Goal: Task Accomplishment & Management: Complete application form

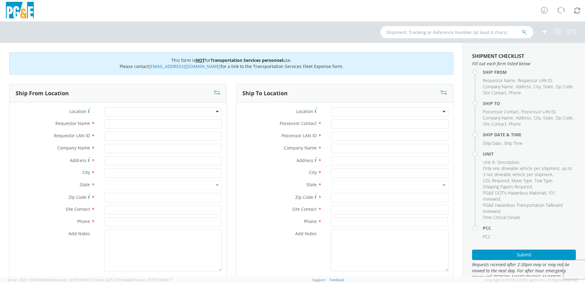
click at [217, 111] on div at bounding box center [162, 111] width 117 height 9
click at [215, 112] on div at bounding box center [162, 111] width 117 height 9
click at [214, 111] on div at bounding box center [162, 111] width 117 height 9
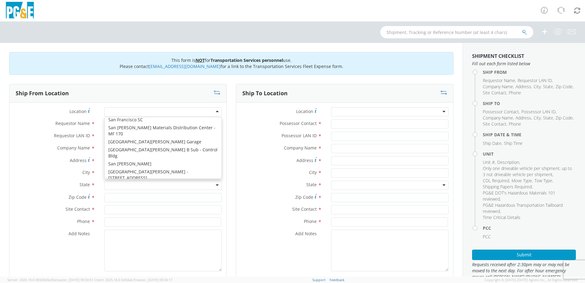
scroll to position [3151, 0]
type input "PG&E"
type input "[STREET_ADDRESS][PERSON_NAME]"
type input "SAN [PERSON_NAME]"
type input "94901"
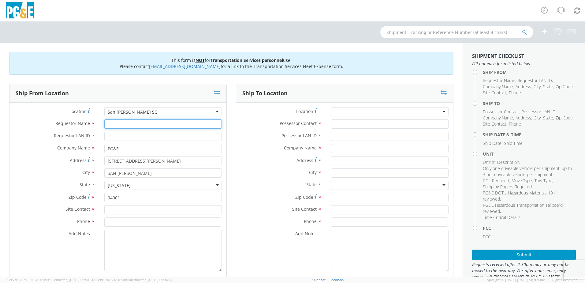
click at [132, 126] on input "Requestor Name *" at bounding box center [162, 123] width 117 height 9
type input "[PERSON_NAME]"
type input "RWGX"
click at [121, 210] on input "text" at bounding box center [162, 209] width 117 height 9
type input "SKIP"
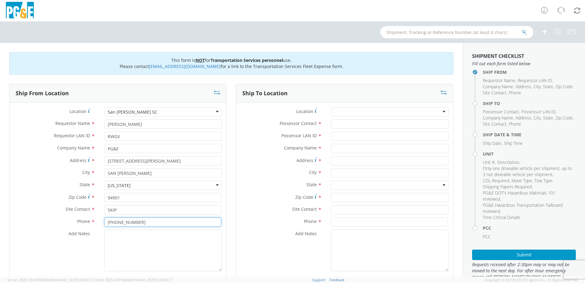
type input "[PHONE_NUMBER]"
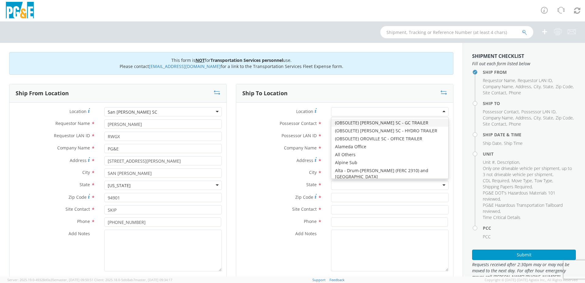
click at [439, 111] on div at bounding box center [389, 111] width 117 height 9
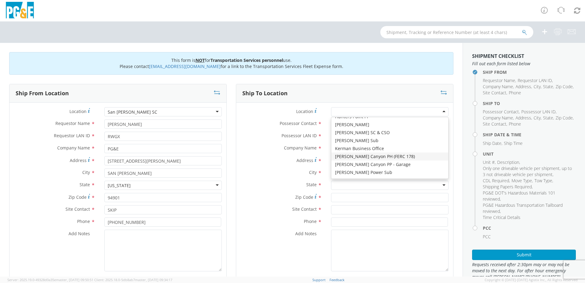
click at [282, 106] on div "Location * (OBSOLETE) [PERSON_NAME] SC - GC TRAILER (OBSOLETE) [GEOGRAPHIC_DATA…" at bounding box center [344, 190] width 217 height 176
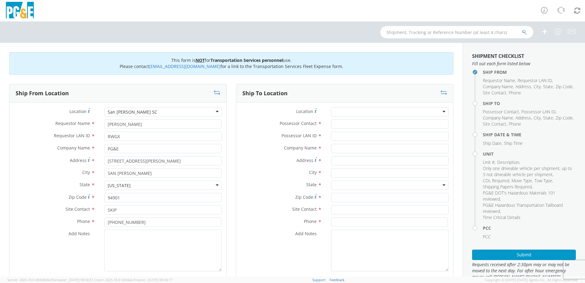
click at [335, 110] on div at bounding box center [389, 111] width 117 height 9
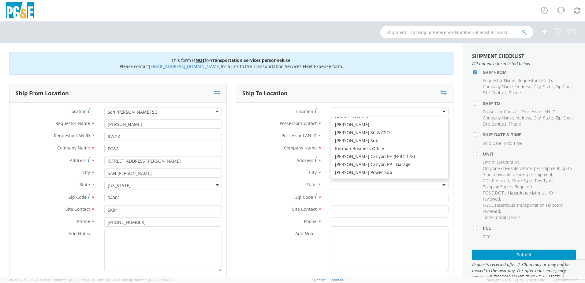
scroll to position [2, 0]
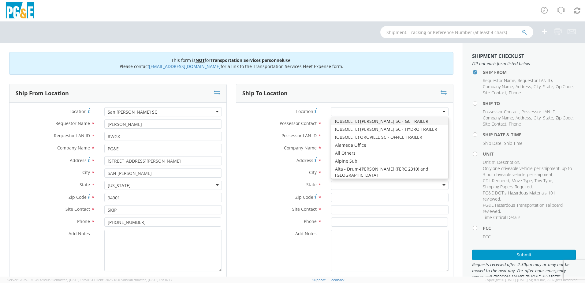
click at [304, 123] on span "Possessor Contact" at bounding box center [298, 123] width 37 height 6
click at [331, 123] on input "Possessor Contact *" at bounding box center [389, 123] width 117 height 9
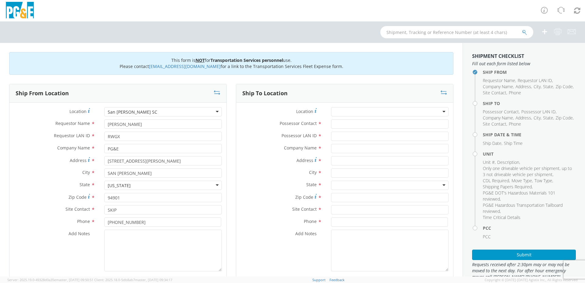
click at [366, 109] on div at bounding box center [389, 111] width 117 height 9
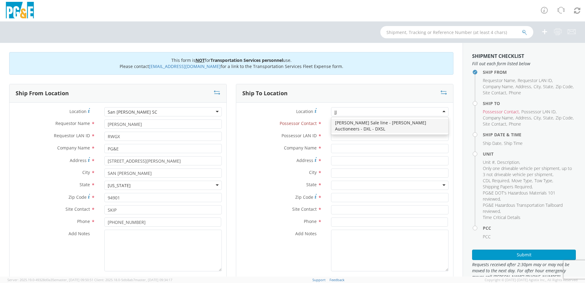
scroll to position [0, 0]
type input "[PERSON_NAME]"
type input "PG&E"
type input "[STREET_ADDRESS][PERSON_NAME]"
type input "[PERSON_NAME]"
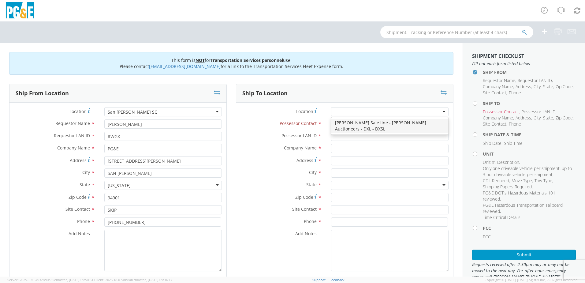
type input "95620"
type input "[PHONE_NUMBER]"
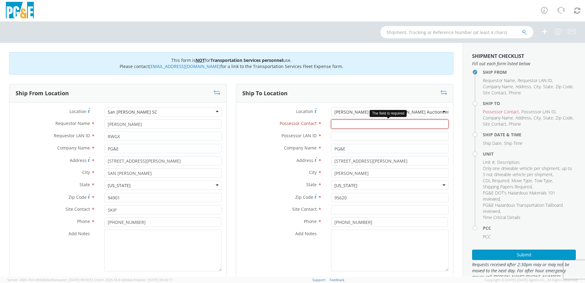
click at [348, 125] on input "Possessor Contact *" at bounding box center [389, 123] width 117 height 9
type input "SKIP"
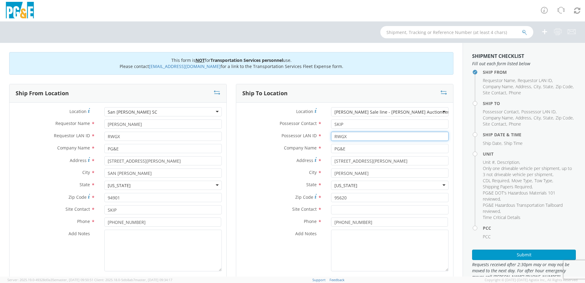
type input "RWGX"
click at [337, 209] on input "text" at bounding box center [389, 209] width 117 height 9
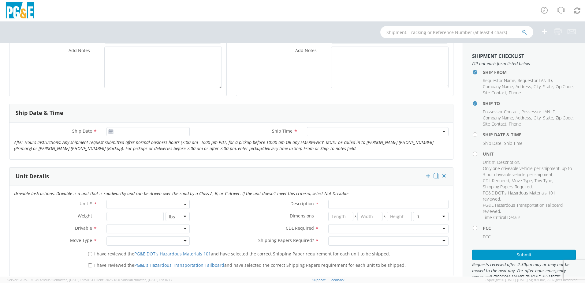
scroll to position [184, 0]
type input "[PERSON_NAME]"
click at [109, 134] on input "09/17/2025" at bounding box center [147, 130] width 83 height 9
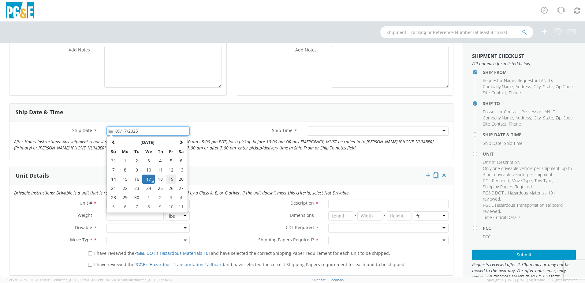
click at [169, 180] on td "19" at bounding box center [171, 178] width 10 height 9
type input "[DATE]"
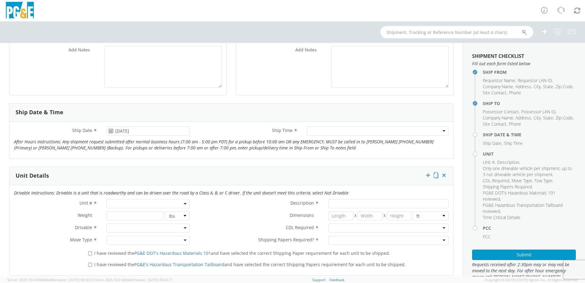
click at [439, 130] on div at bounding box center [378, 130] width 142 height 9
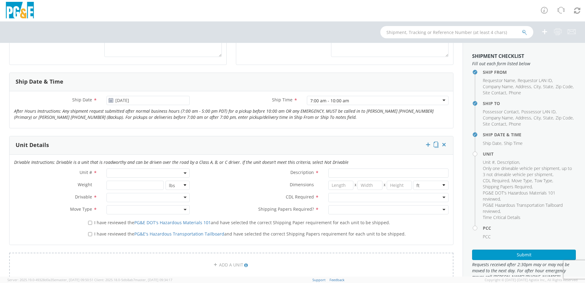
click at [151, 171] on span at bounding box center [147, 172] width 83 height 9
click at [140, 181] on input "search" at bounding box center [147, 182] width 79 height 9
type input "B27110"
type input "PICKUP; 1/2T 4x4"
type input "7300"
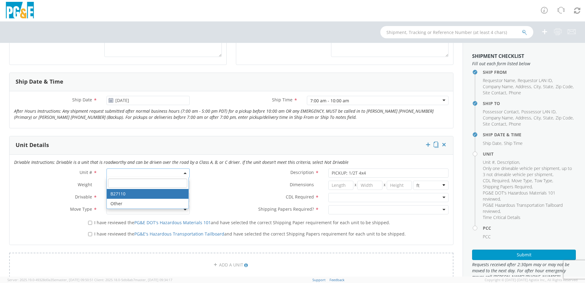
select select "B27110"
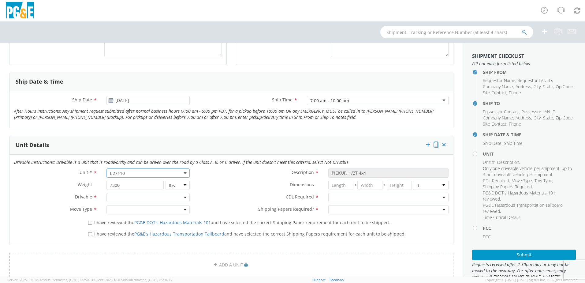
click at [131, 197] on div at bounding box center [147, 197] width 83 height 9
click at [128, 210] on div at bounding box center [147, 209] width 83 height 9
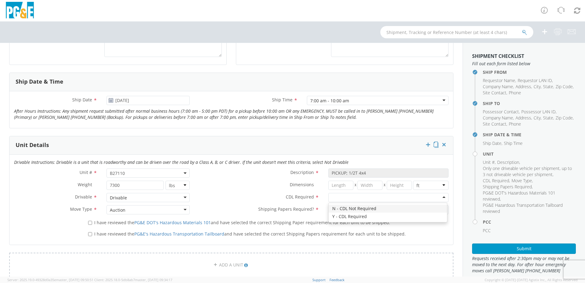
click at [334, 197] on div at bounding box center [388, 197] width 120 height 9
click at [339, 207] on div at bounding box center [388, 209] width 120 height 9
click at [89, 223] on input "I have reviewed the PG&E DOT's Hazardous Materials 101 and have selected the co…" at bounding box center [90, 223] width 4 height 4
checkbox input "true"
click at [88, 235] on input "I have reviewed the PG&E's Hazardous Transportation Tailboard and have selected…" at bounding box center [90, 234] width 4 height 4
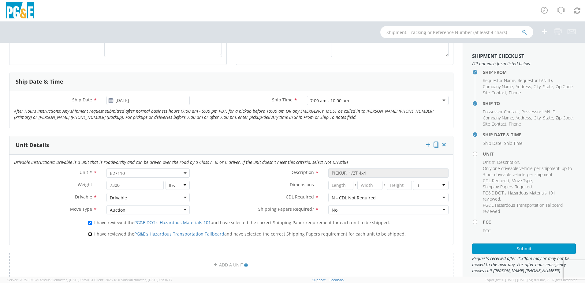
checkbox input "true"
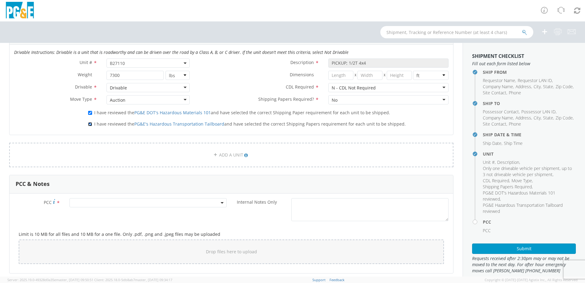
scroll to position [398, 0]
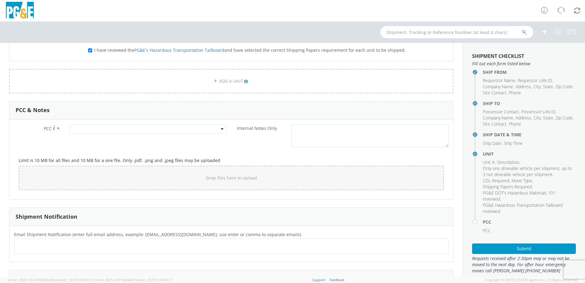
click at [151, 128] on span at bounding box center [147, 128] width 157 height 9
click at [144, 137] on input "number" at bounding box center [147, 138] width 152 height 9
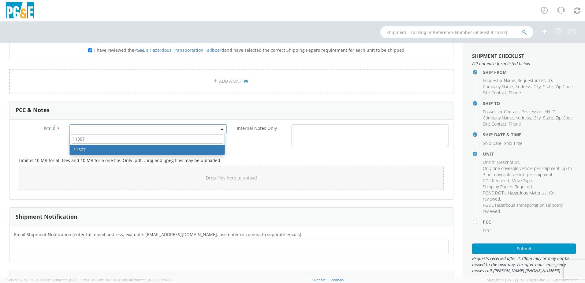
type input "11307"
select select "11307"
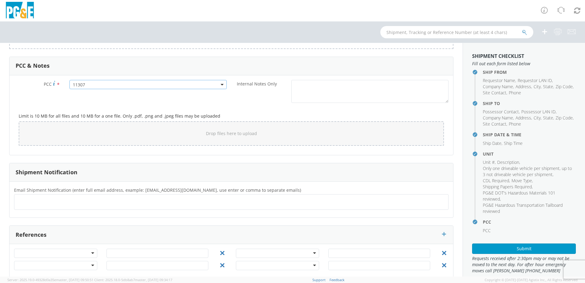
scroll to position [451, 0]
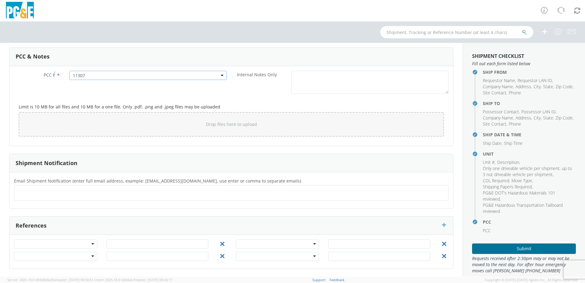
click at [516, 248] on button "Submit" at bounding box center [524, 248] width 104 height 10
